Goal: Transaction & Acquisition: Purchase product/service

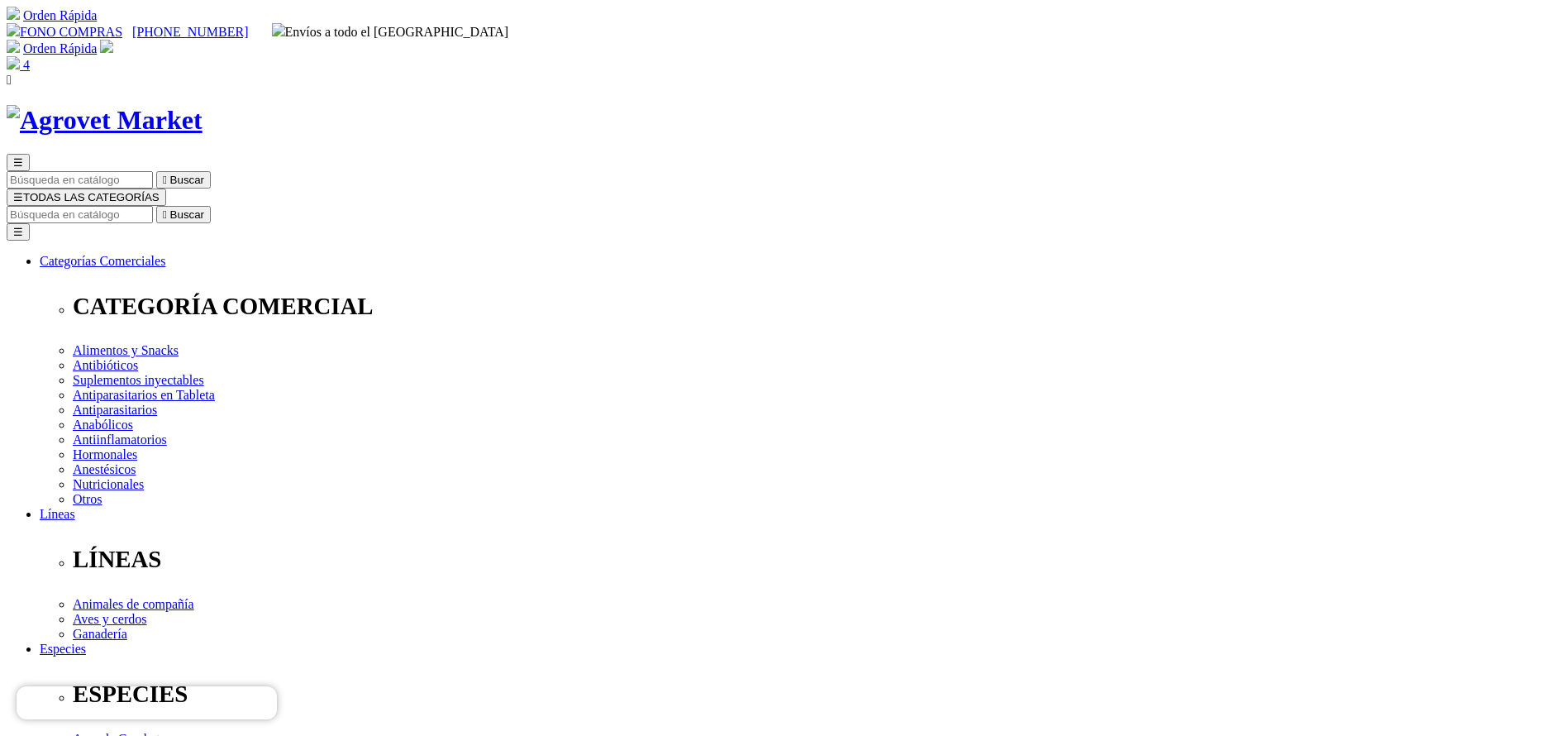
select select "25"
type input "atrevia"
click at [157, 206] on button " Buscar" at bounding box center [183, 215] width 54 height 18
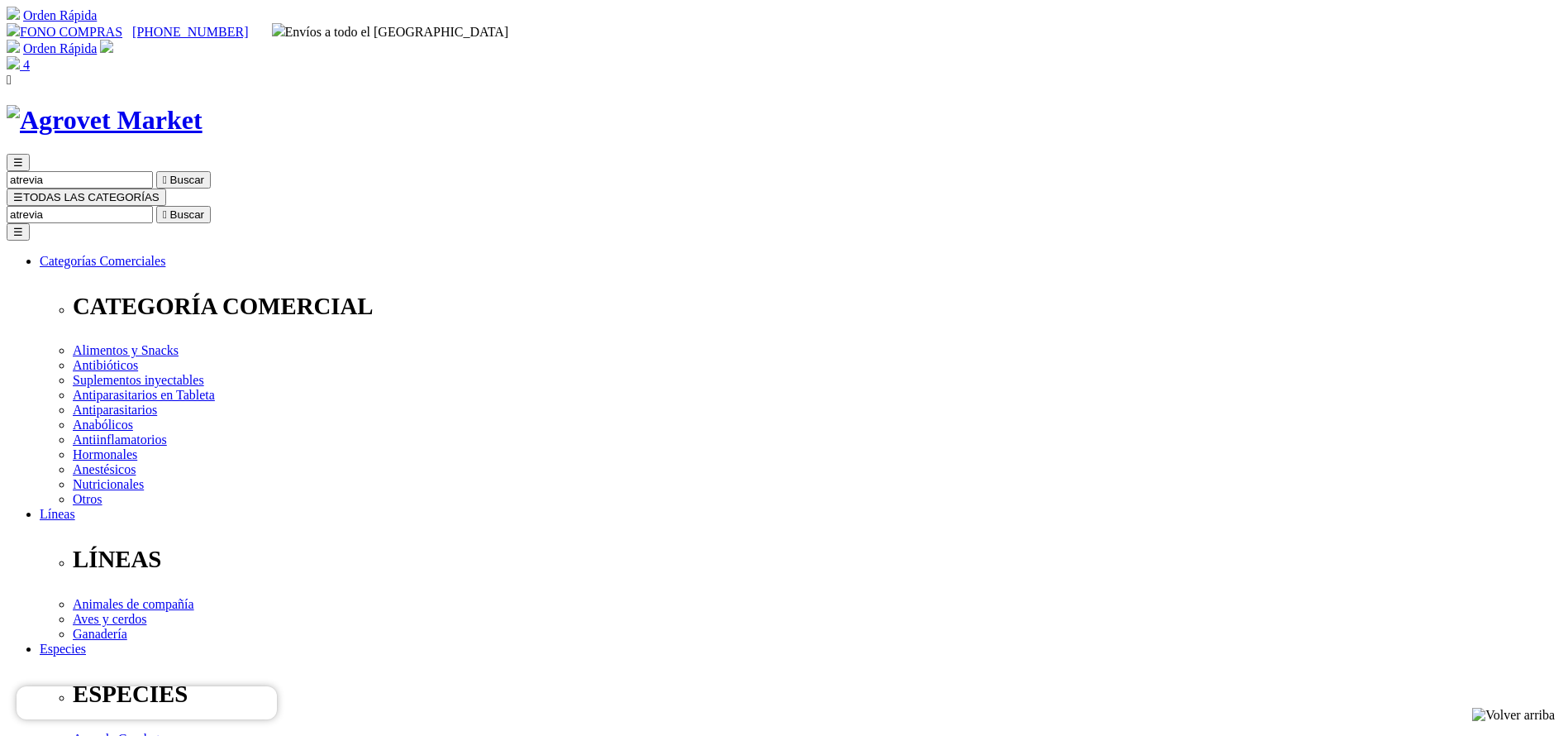
drag, startPoint x: 795, startPoint y: 337, endPoint x: 858, endPoint y: 332, distance: 63.2
